Goal: Transaction & Acquisition: Purchase product/service

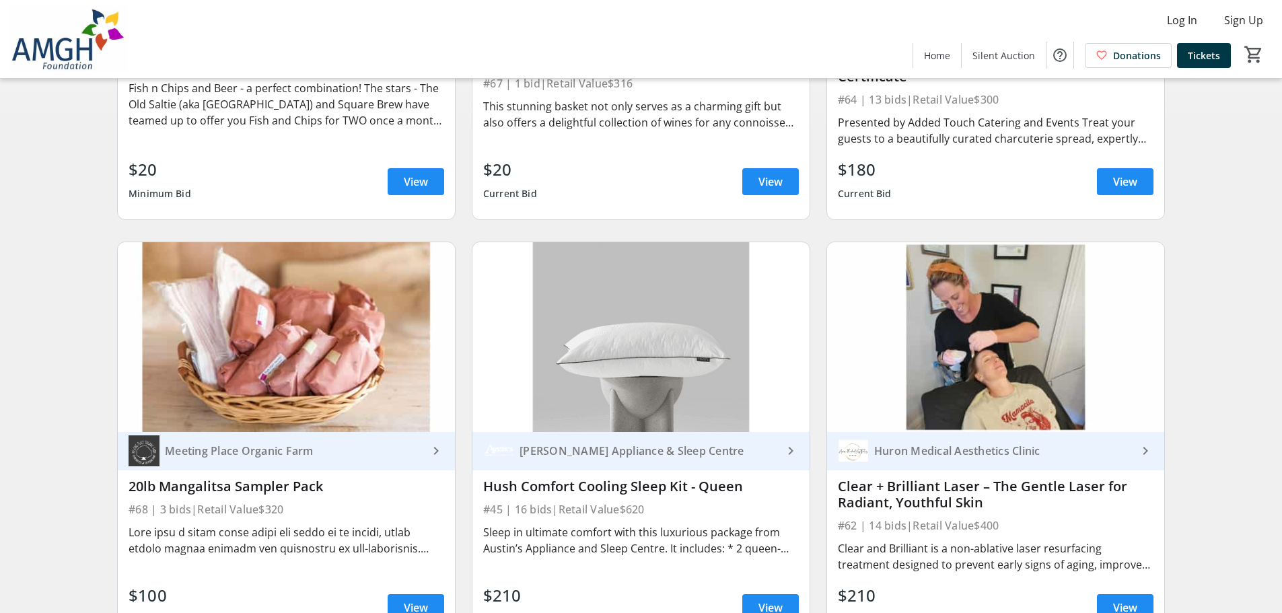
scroll to position [404, 0]
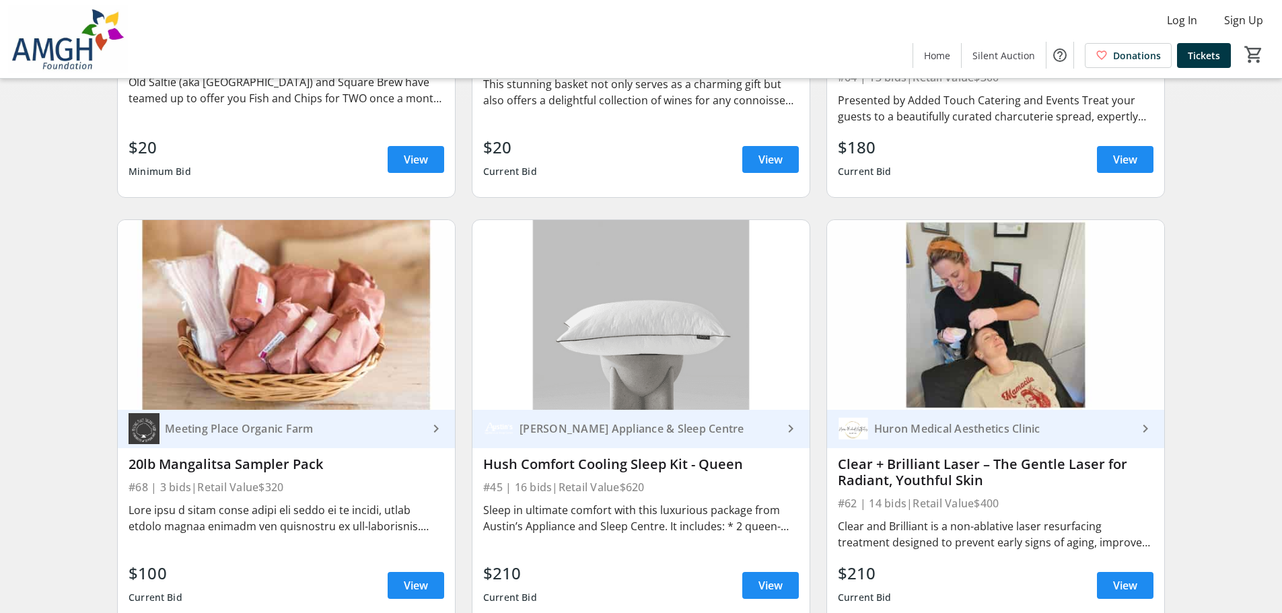
click at [340, 518] on div at bounding box center [287, 518] width 316 height 32
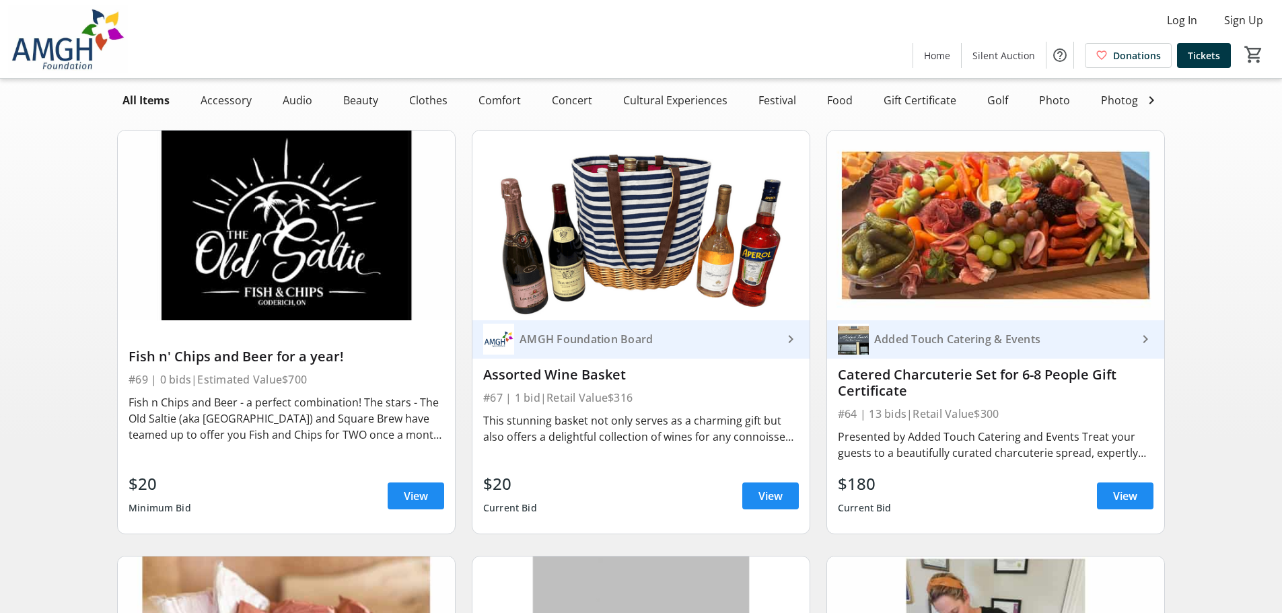
scroll to position [0, 0]
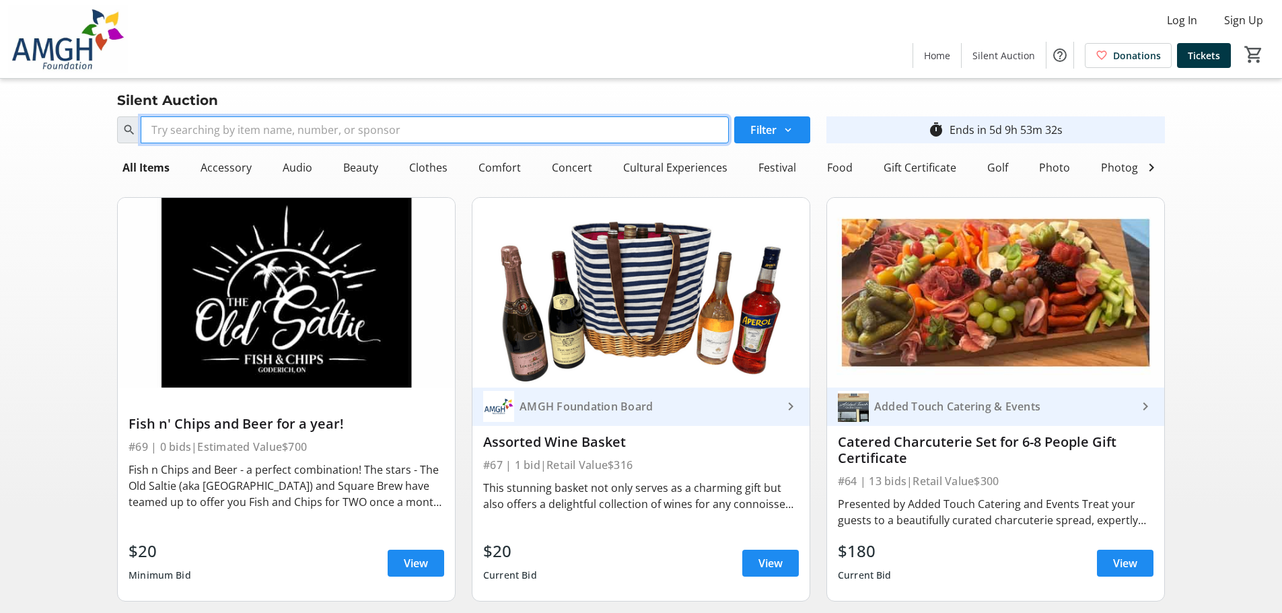
click at [288, 131] on input "Search" at bounding box center [435, 129] width 588 height 27
type input "cowbell"
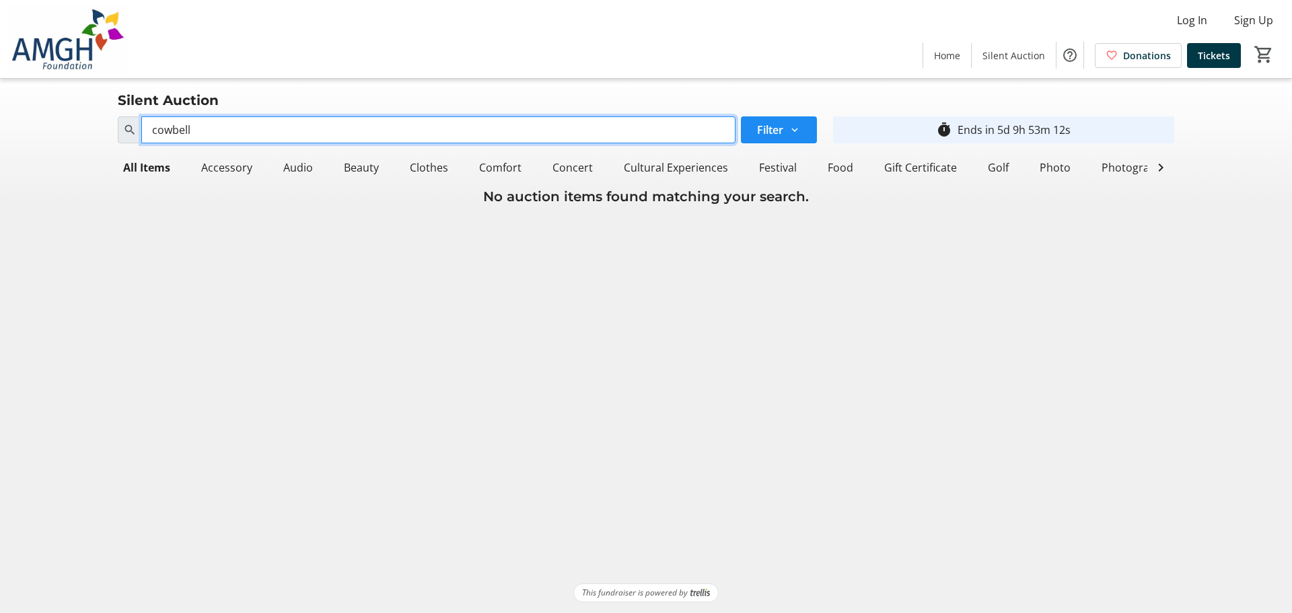
drag, startPoint x: 254, startPoint y: 121, endPoint x: 86, endPoint y: 121, distance: 167.6
click at [86, 121] on div "Search cowbell Filter timer_outline Ends in 5d 9h 53m 12s All Items Accessory A…" at bounding box center [646, 159] width 1287 height 96
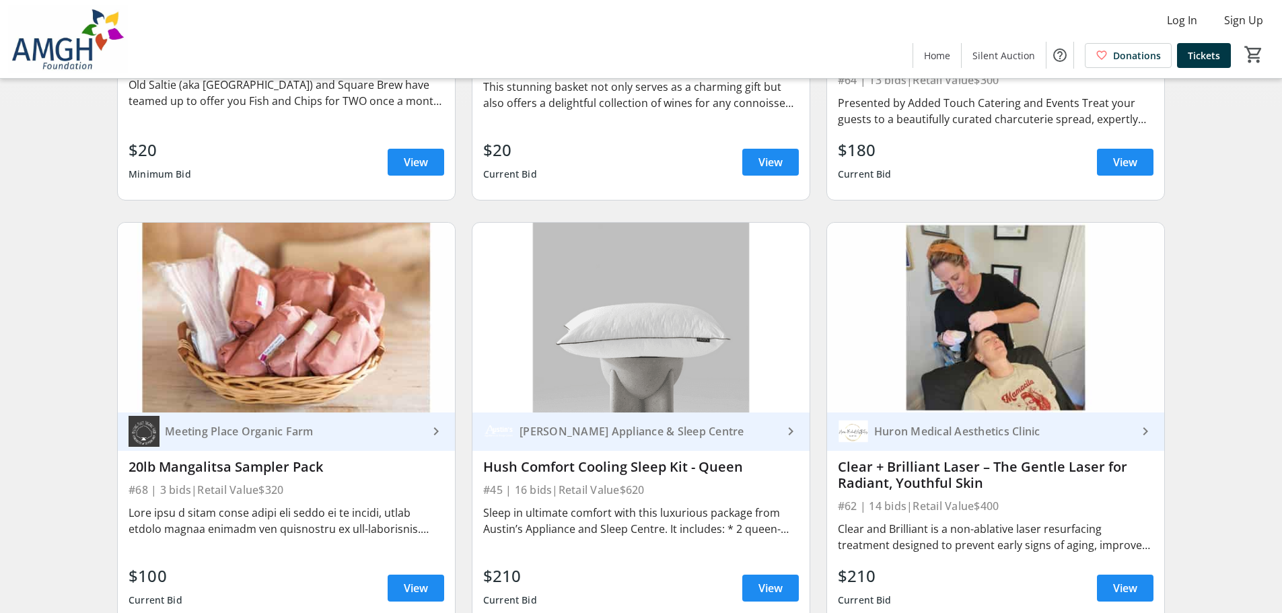
scroll to position [404, 0]
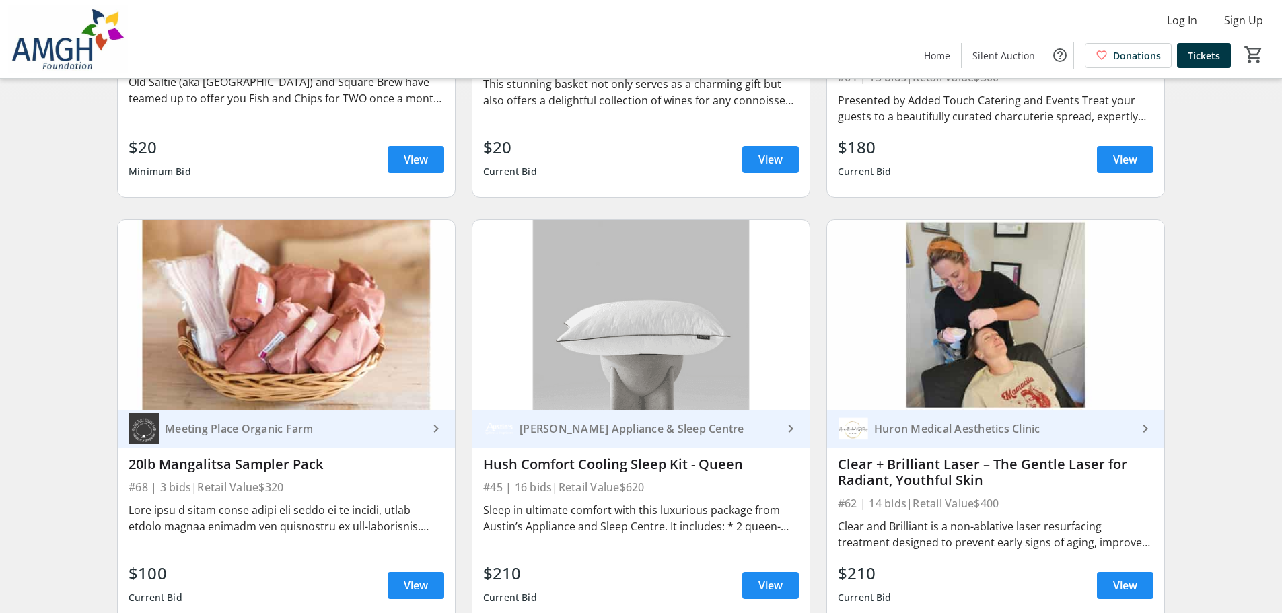
click at [898, 489] on div "Clear + Brilliant Laser – The Gentle Laser for Radiant, Youthful Skin" at bounding box center [996, 472] width 316 height 32
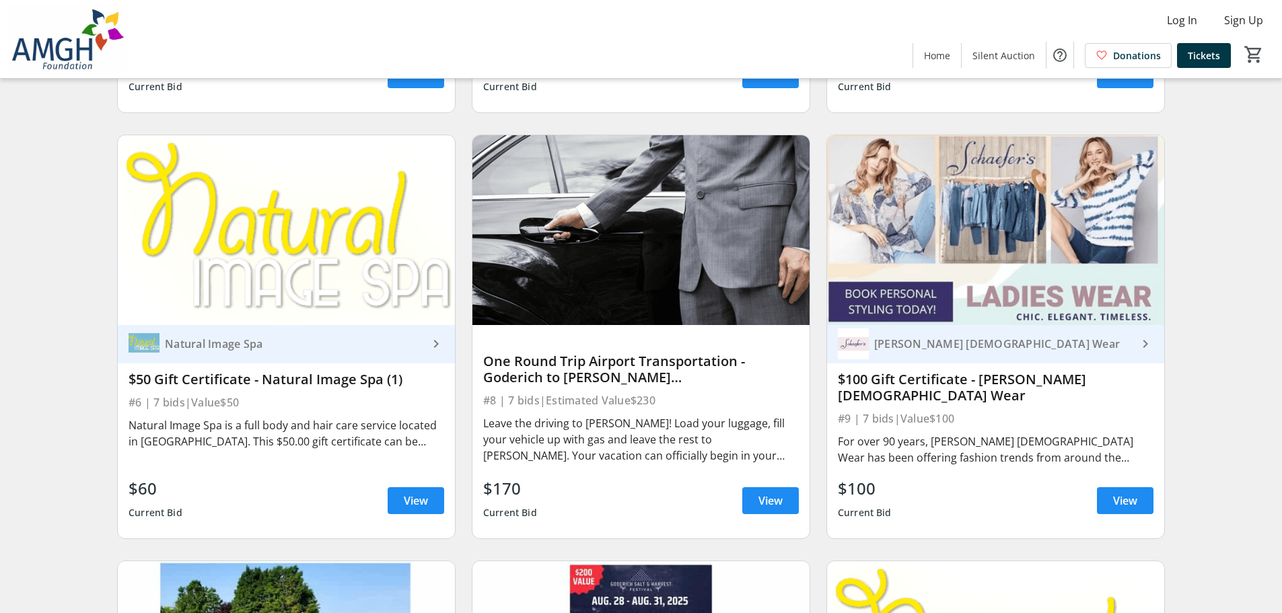
scroll to position [1682, 0]
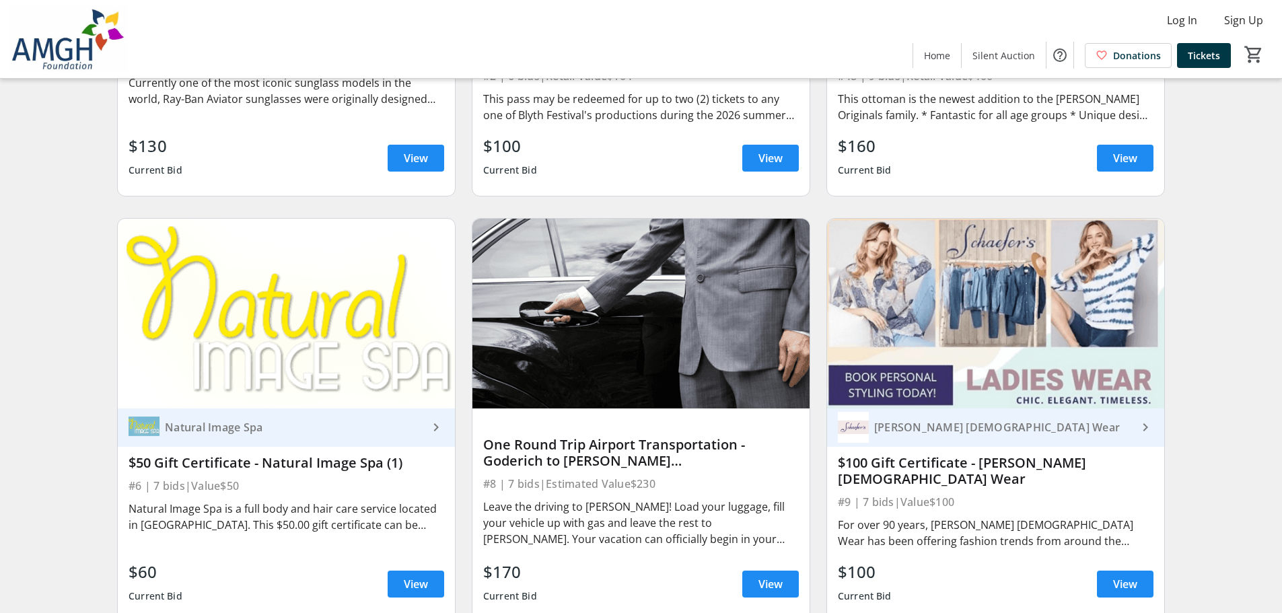
drag, startPoint x: 970, startPoint y: 467, endPoint x: 961, endPoint y: 464, distance: 10.0
click at [970, 466] on div "$100 Gift Certificate - [PERSON_NAME] [DEMOGRAPHIC_DATA] Wear" at bounding box center [996, 471] width 316 height 32
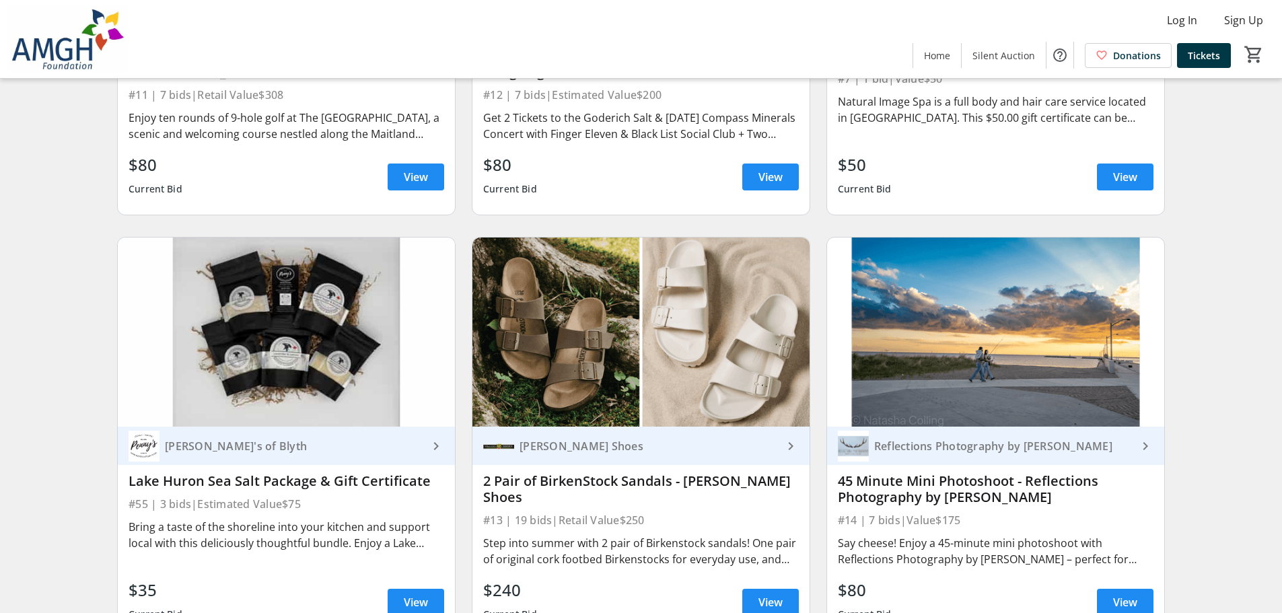
scroll to position [2557, 0]
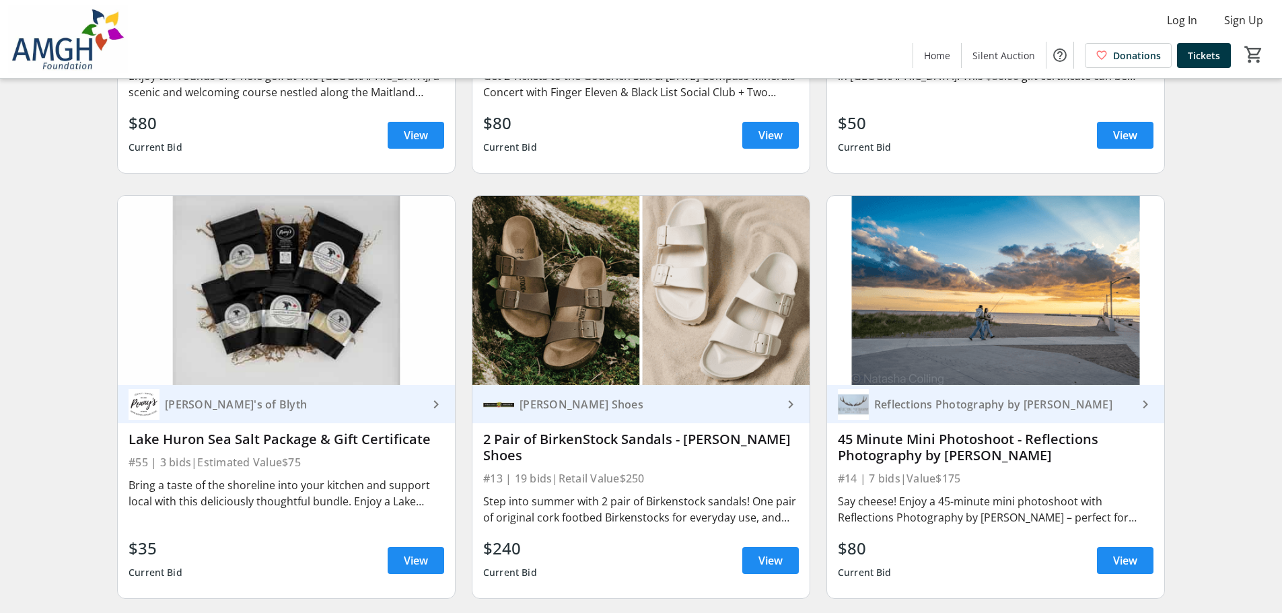
click at [505, 495] on div "Step into summer with 2 pair of Birkenstock sandals! One pair of original cork …" at bounding box center [641, 509] width 316 height 32
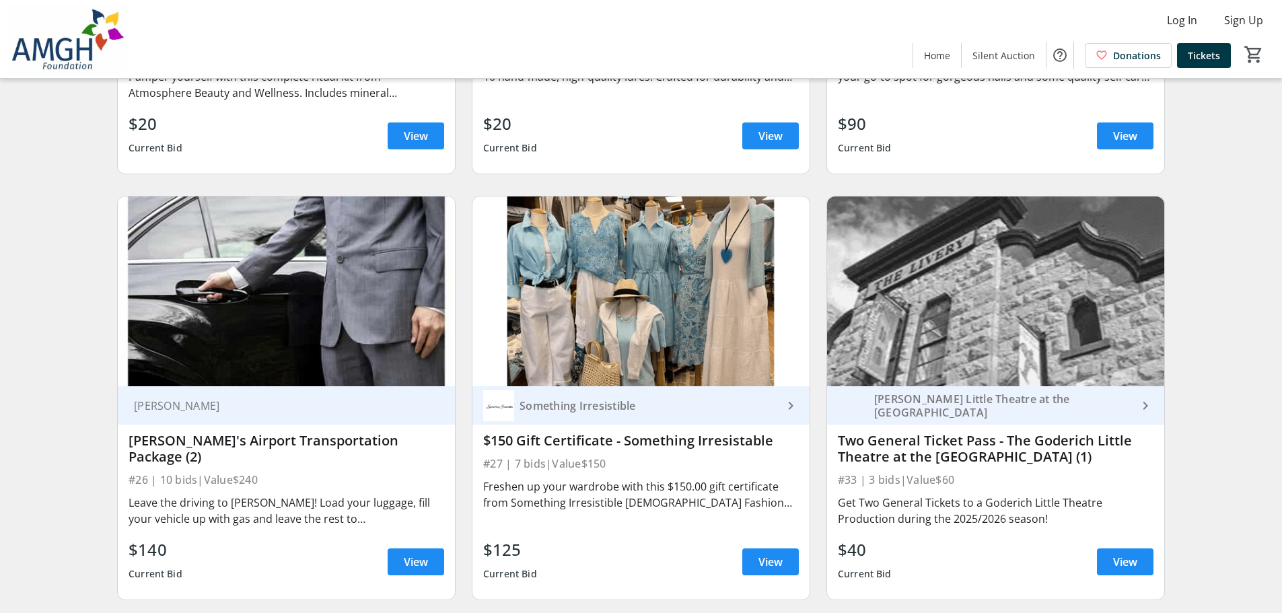
scroll to position [4643, 0]
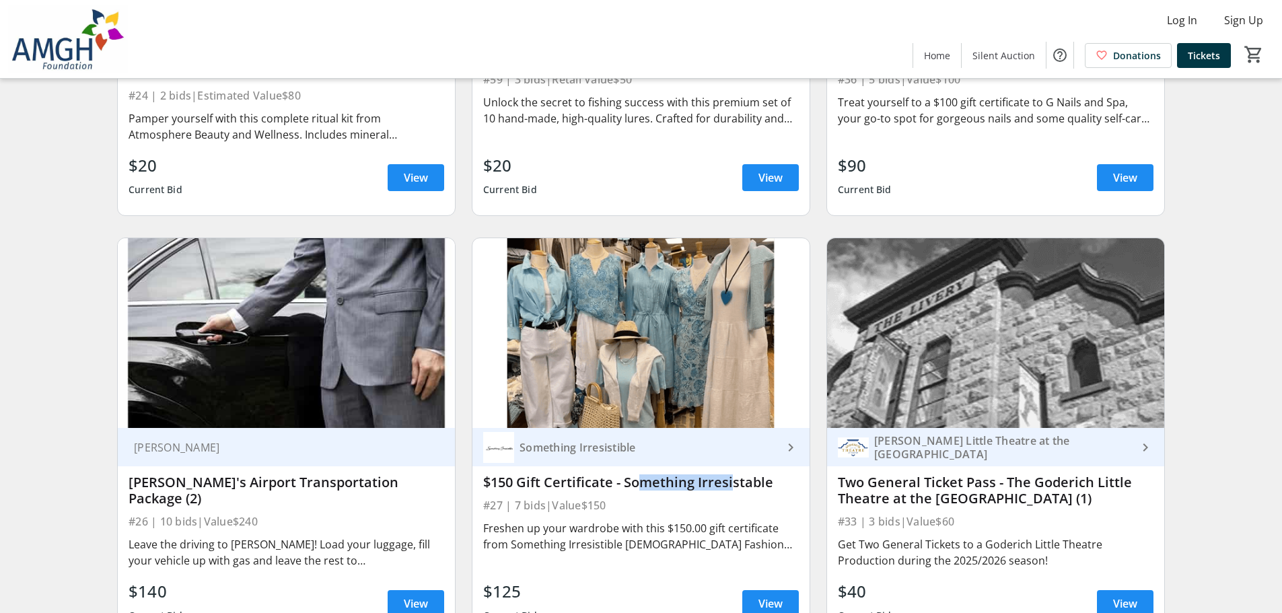
drag, startPoint x: 627, startPoint y: 473, endPoint x: 724, endPoint y: 477, distance: 97.0
click at [724, 477] on div "$150 Gift Certificate - Something Irresistable" at bounding box center [641, 482] width 316 height 16
click at [752, 480] on div "$150 Gift Certificate - Something Irresistable" at bounding box center [641, 482] width 316 height 16
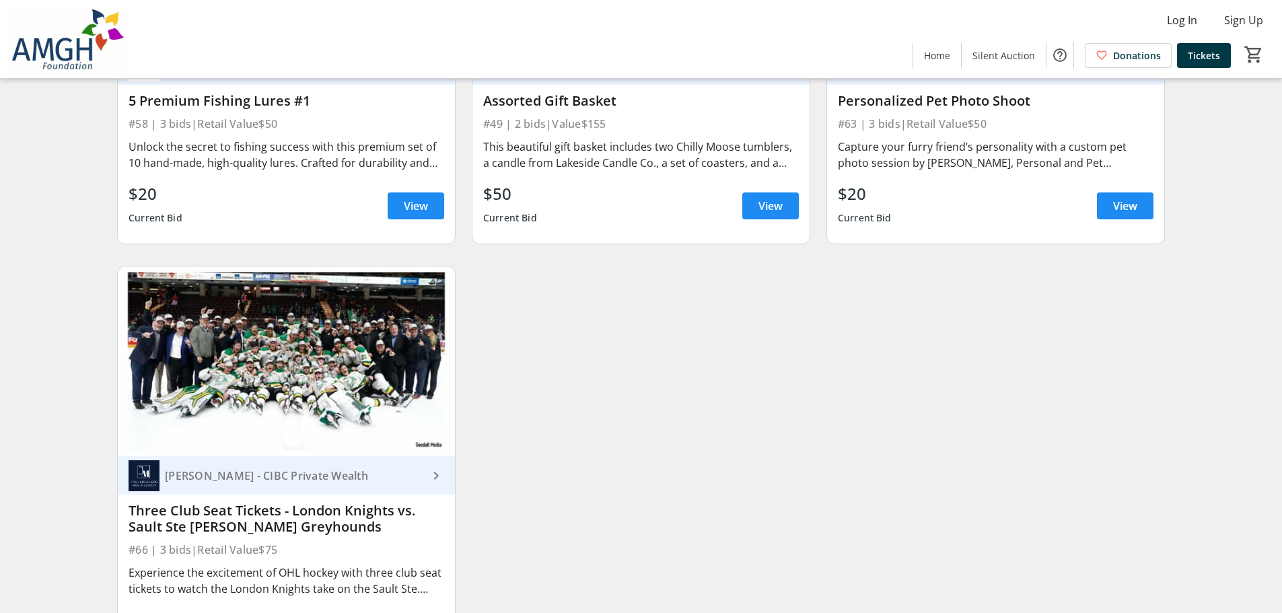
scroll to position [8411, 0]
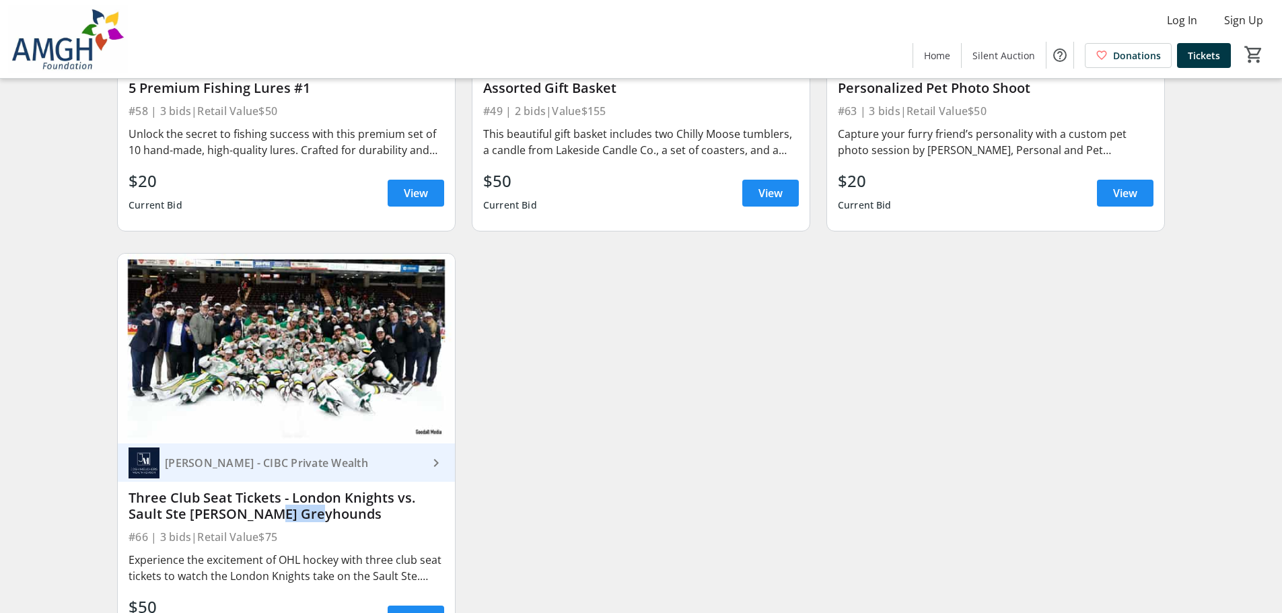
drag, startPoint x: 258, startPoint y: 505, endPoint x: 339, endPoint y: 511, distance: 81.6
click at [339, 511] on div "Three Club Seat Tickets - London Knights vs. Sault Ste [PERSON_NAME] Greyhounds" at bounding box center [287, 506] width 316 height 32
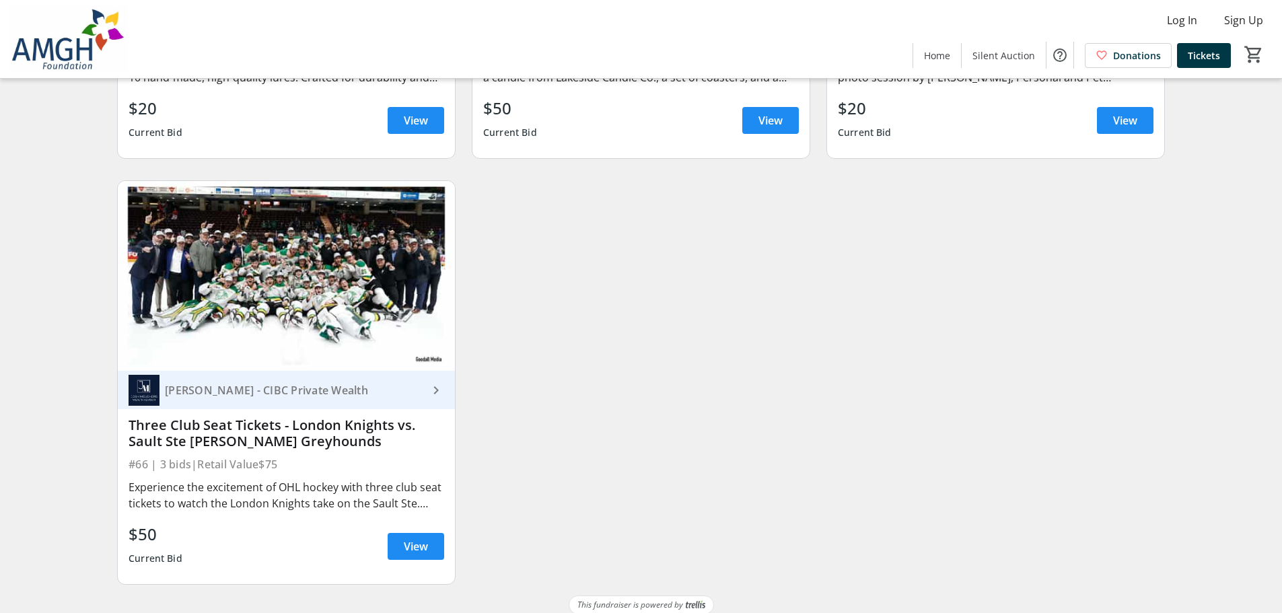
scroll to position [8488, 0]
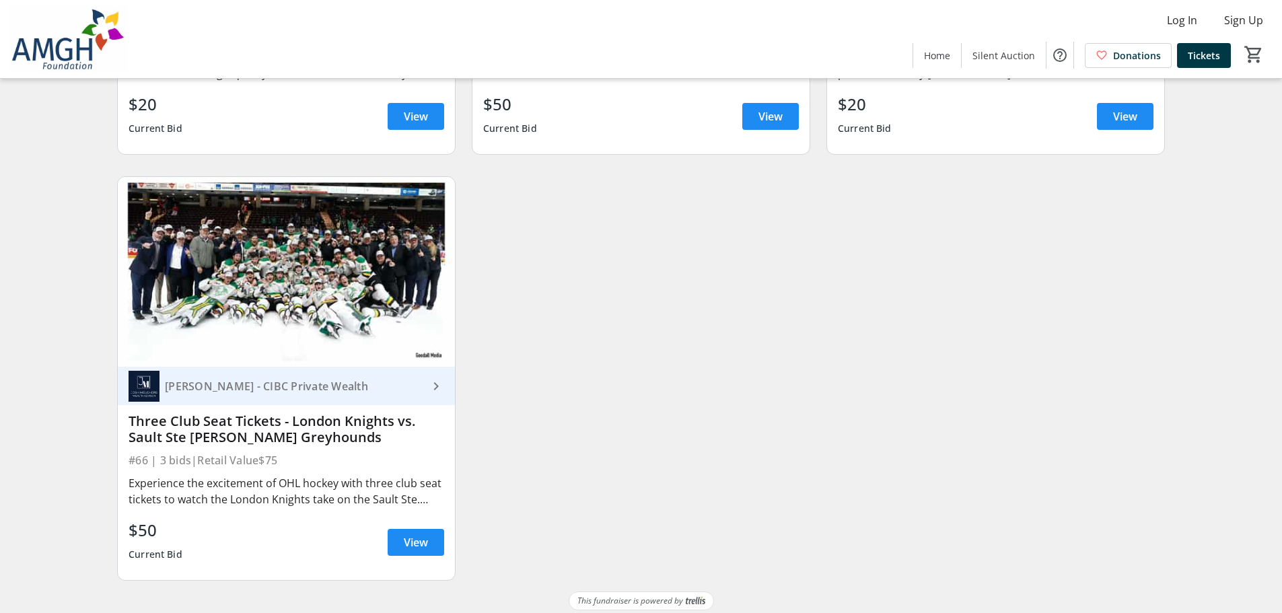
drag, startPoint x: 1282, startPoint y: 564, endPoint x: 1291, endPoint y: 371, distance: 193.4
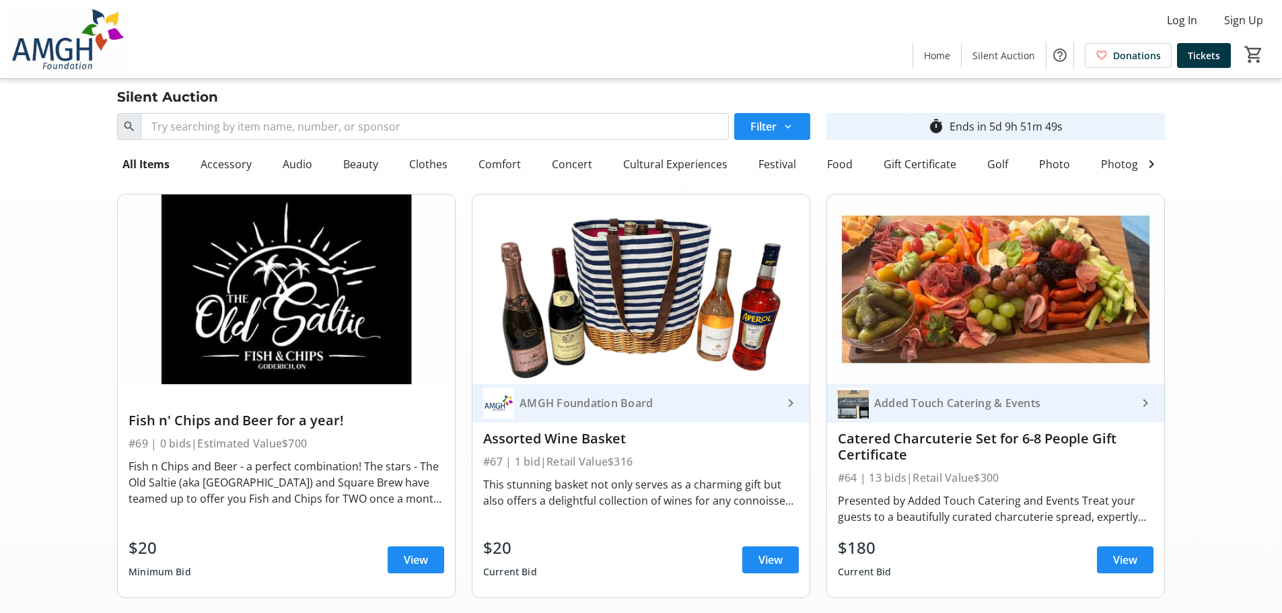
scroll to position [0, 0]
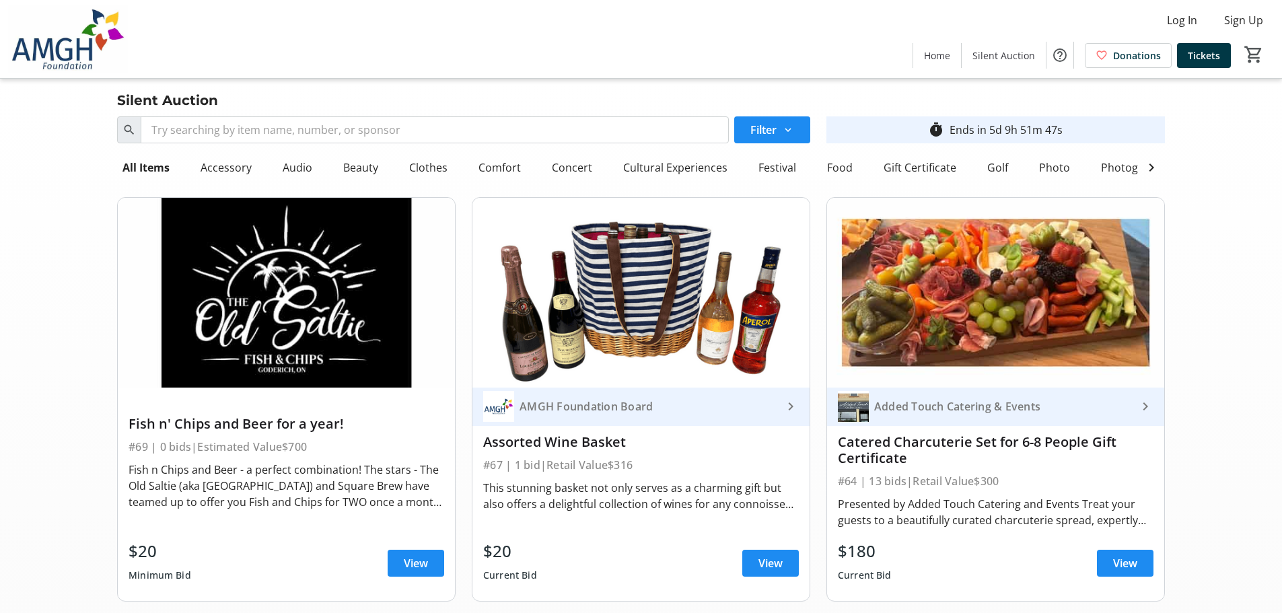
click at [565, 412] on div "AMGH Foundation Board" at bounding box center [648, 406] width 268 height 13
click at [284, 161] on div "Audio" at bounding box center [297, 167] width 40 height 27
